Goal: Transaction & Acquisition: Purchase product/service

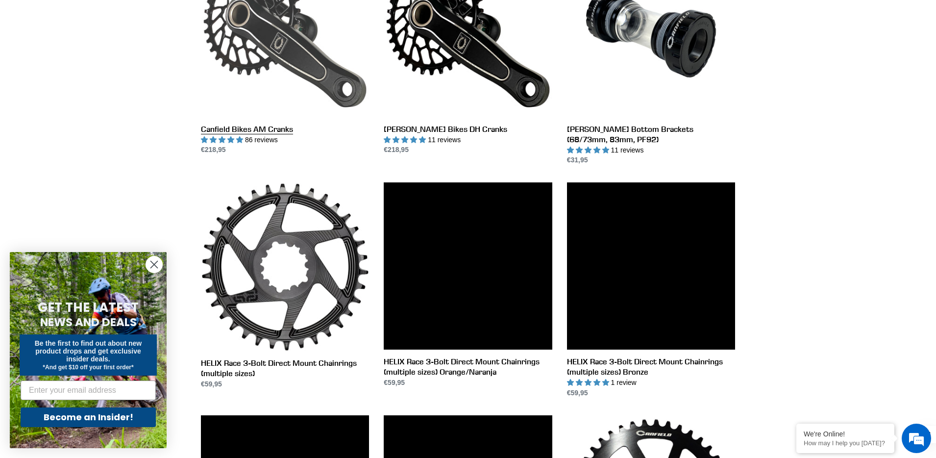
scroll to position [344, 0]
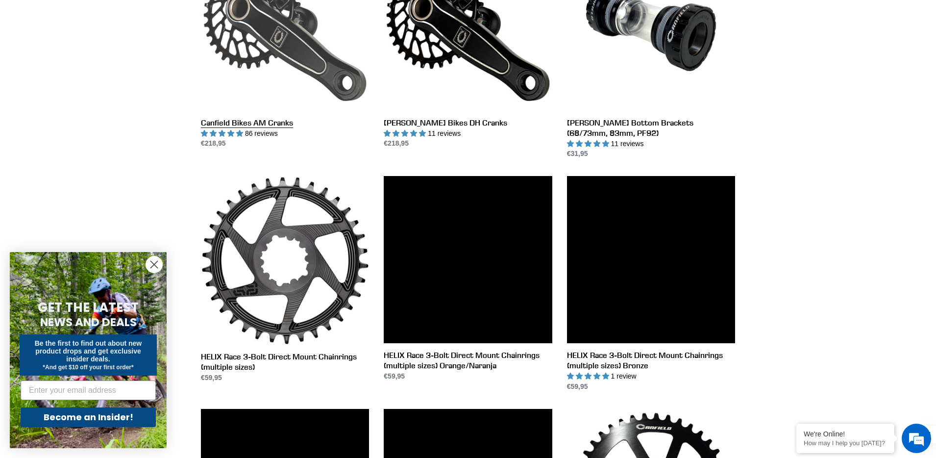
click at [262, 121] on link "Canfield Bikes AM Cranks" at bounding box center [285, 46] width 168 height 206
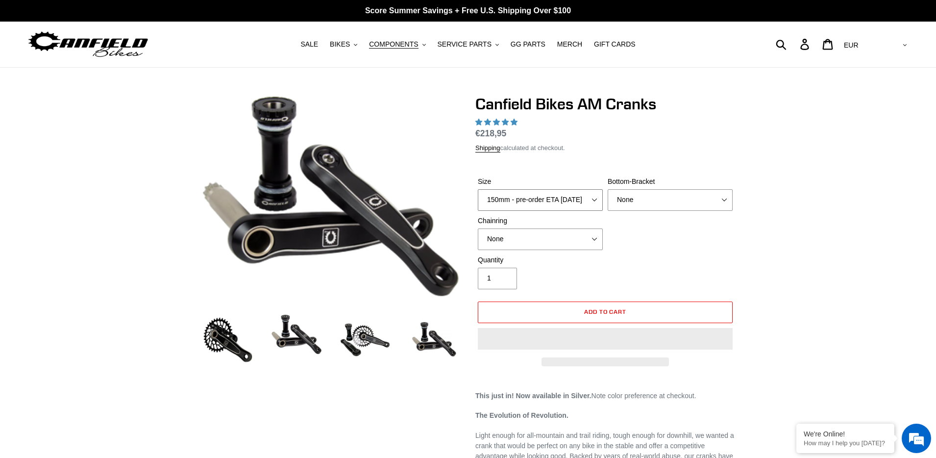
click at [512, 200] on select "150mm - pre-order ETA 9/30/25 155mm - pre-order ETA 9/30/25 160mm - pre-order E…" at bounding box center [540, 200] width 125 height 22
select select "highest-rating"
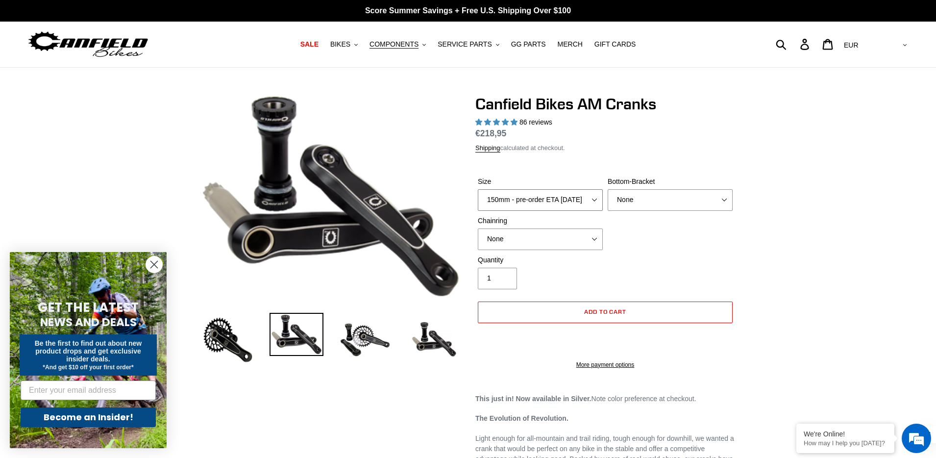
select select "160mm - pre-order ETA 9/30/25"
click at [478, 189] on select "150mm - pre-order ETA 9/30/25 155mm - pre-order ETA 9/30/25 160mm - pre-order E…" at bounding box center [540, 200] width 125 height 22
click at [433, 343] on img at bounding box center [434, 340] width 54 height 54
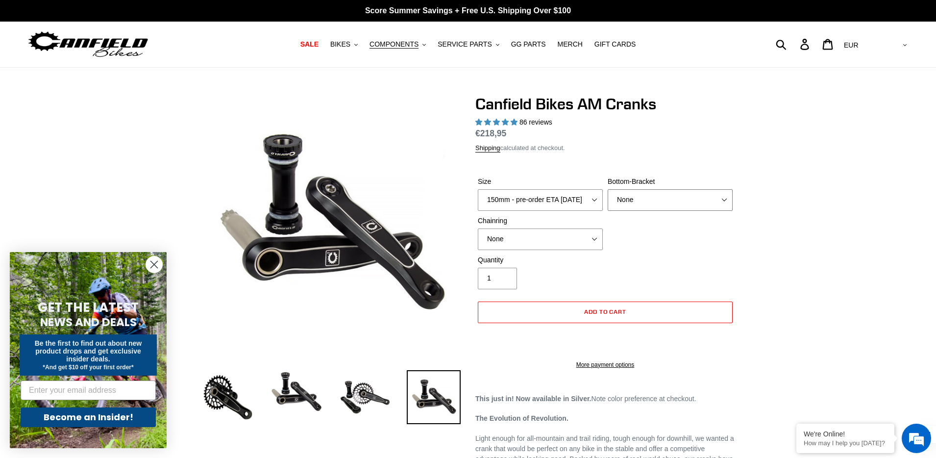
click at [654, 194] on select "None BSA Threaded 68/73mm Press Fit PF92" at bounding box center [669, 200] width 125 height 22
